Goal: Transaction & Acquisition: Register for event/course

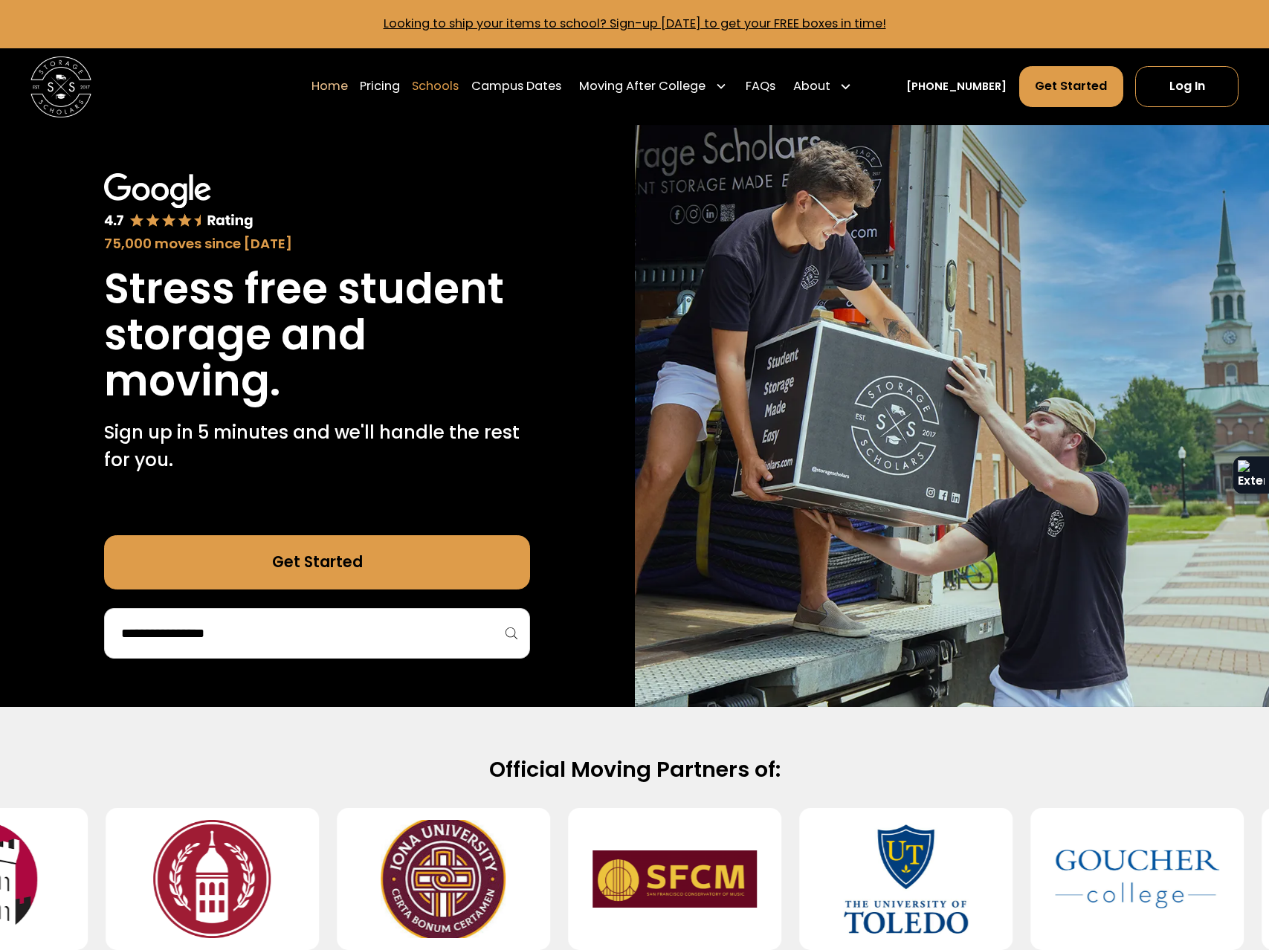
click at [439, 85] on link "Schools" at bounding box center [435, 86] width 47 height 42
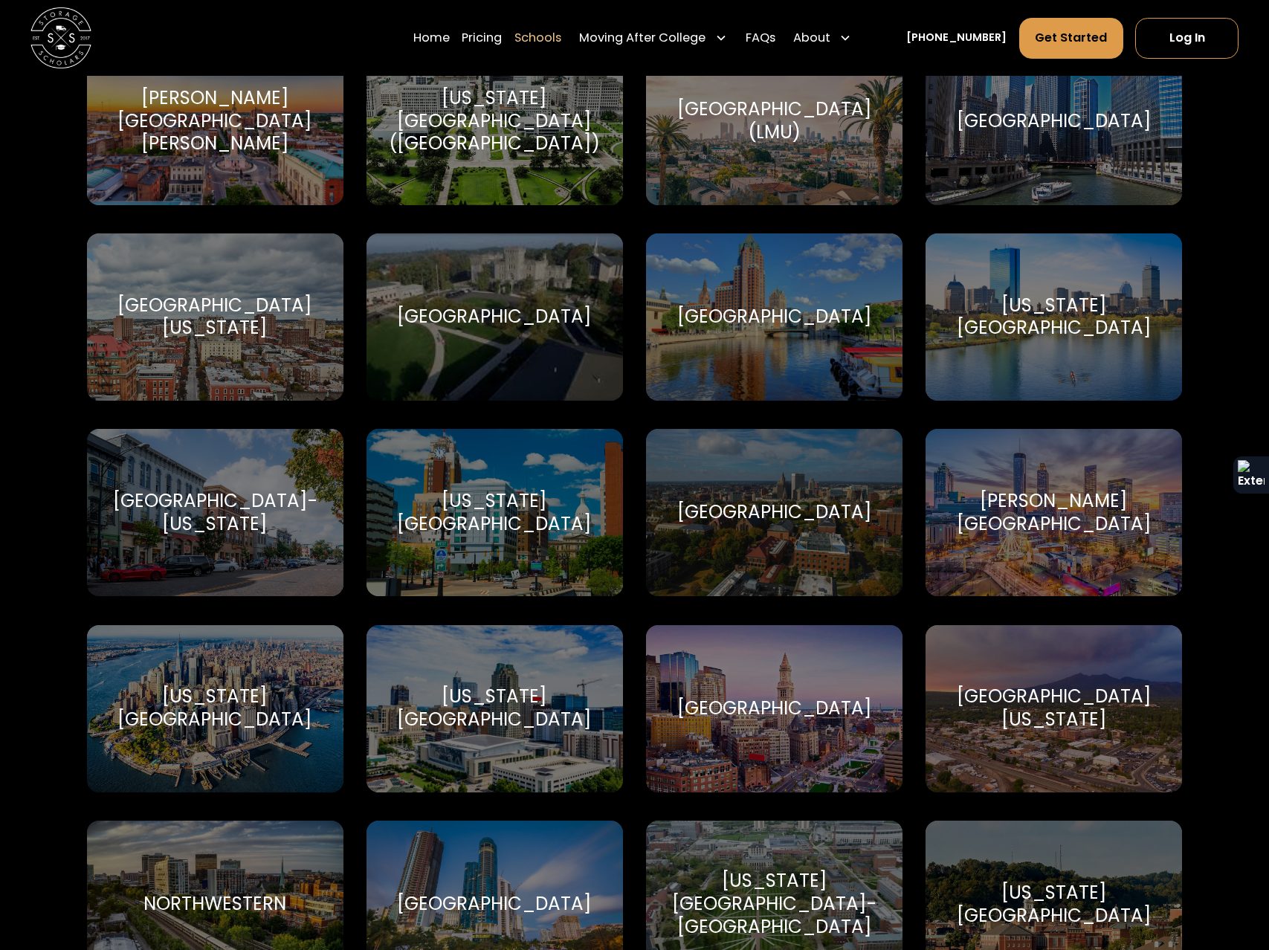
scroll to position [3735, 0]
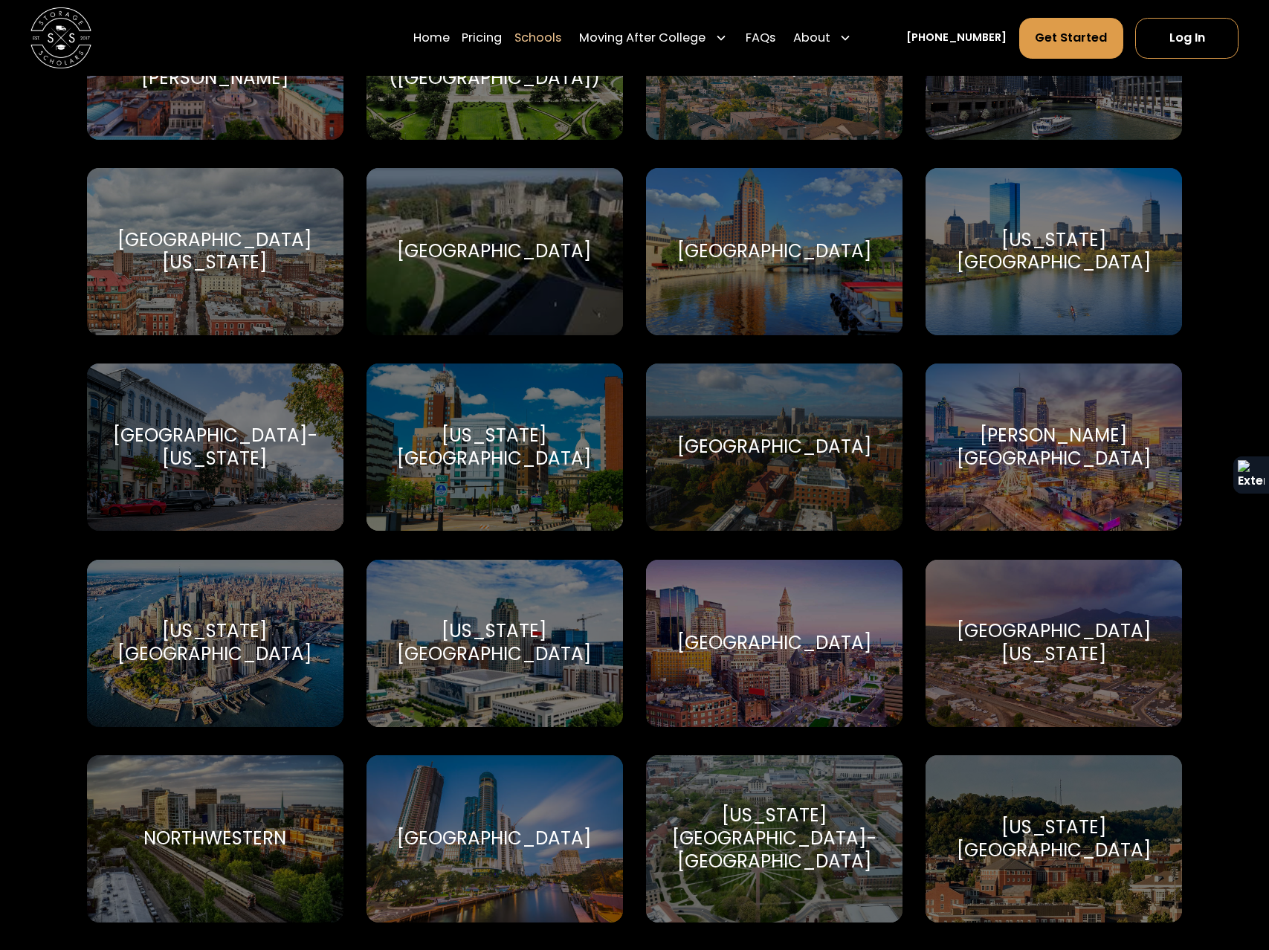
click at [805, 632] on div "[GEOGRAPHIC_DATA]" at bounding box center [774, 643] width 195 height 23
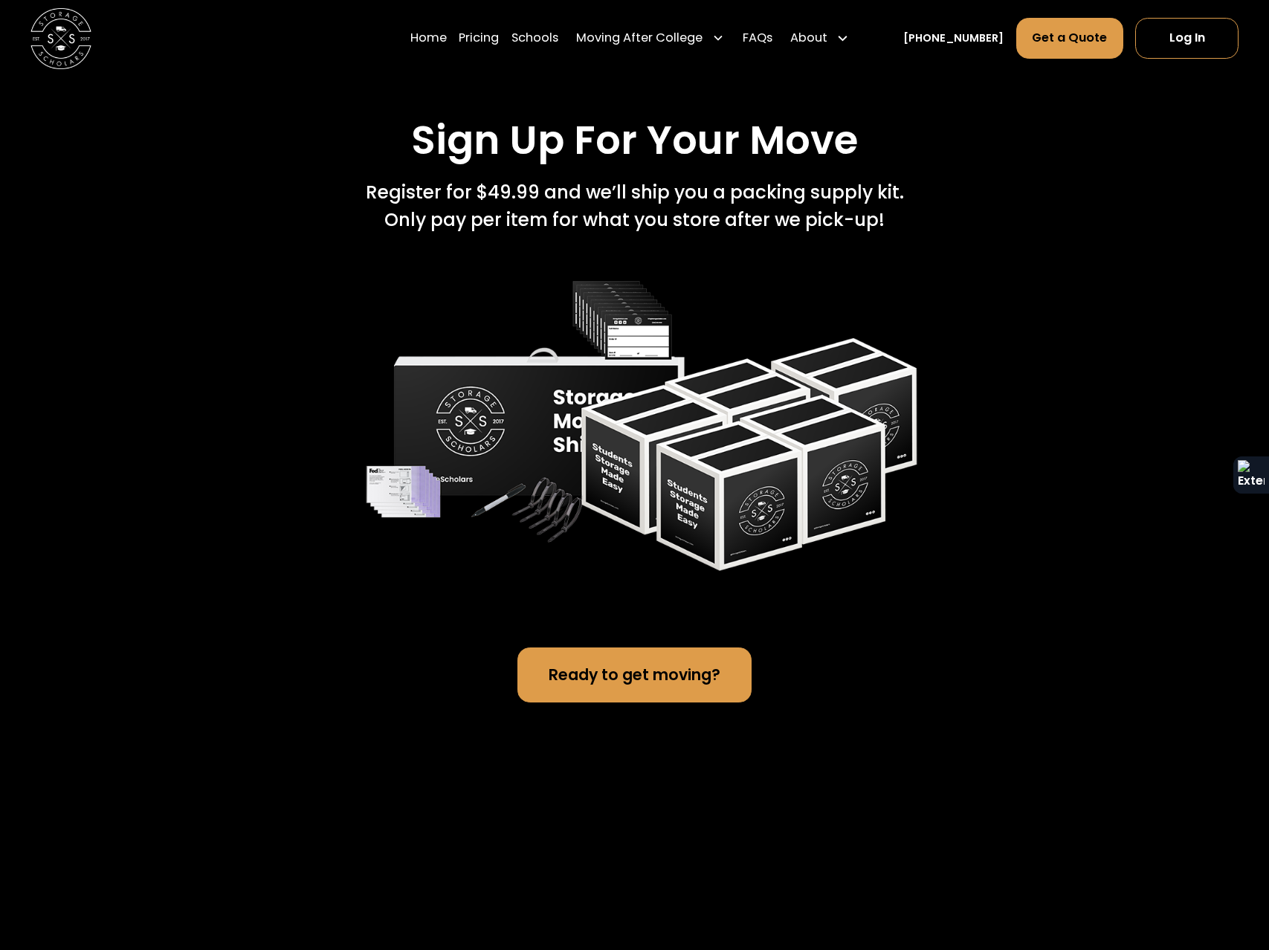
scroll to position [2965, 0]
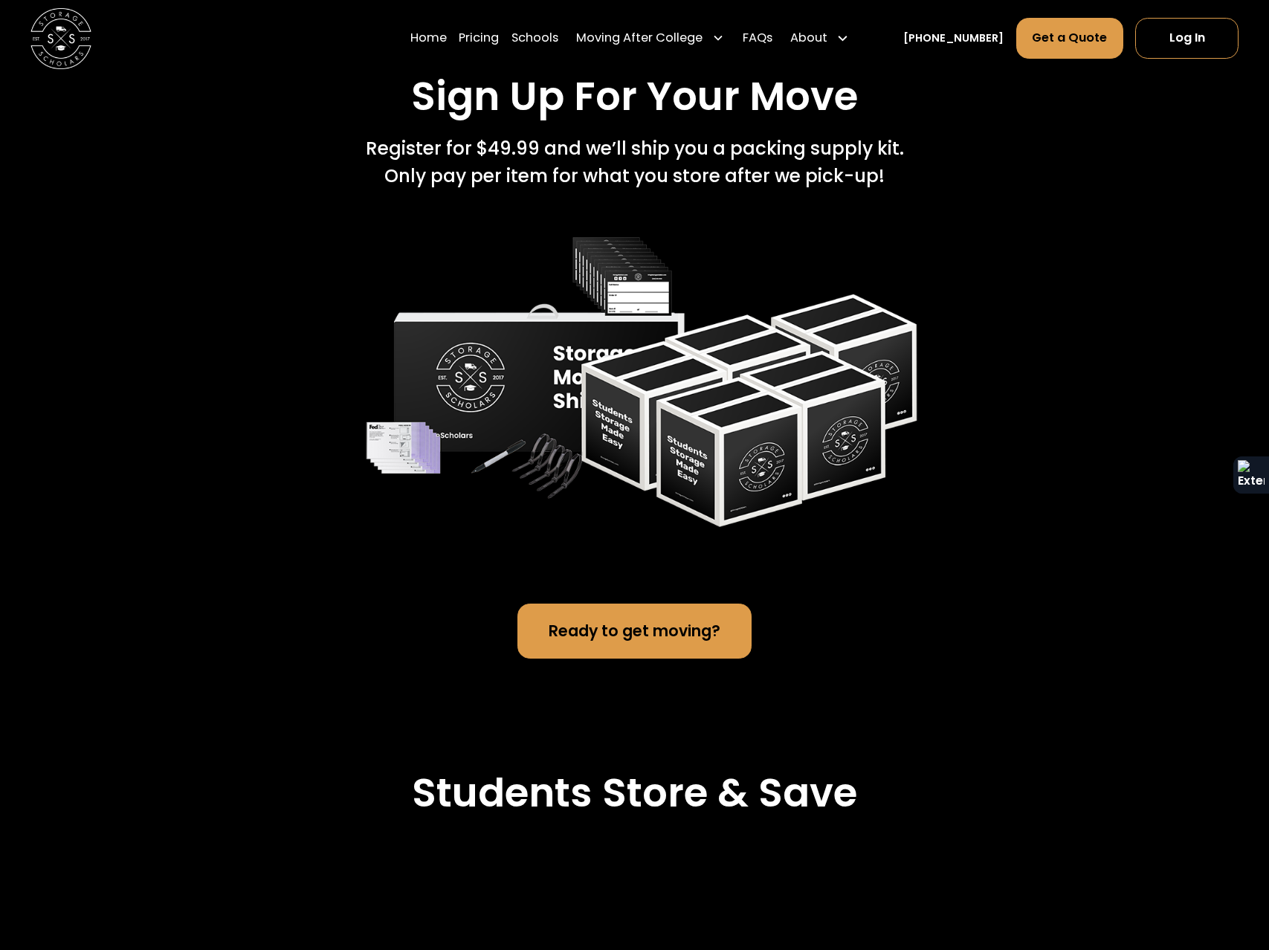
click at [638, 190] on div "Register for $49.99 and we’ll ship you a packing supply kit.   Only pay per ite…" at bounding box center [635, 162] width 538 height 55
